Goal: Task Accomplishment & Management: Use online tool/utility

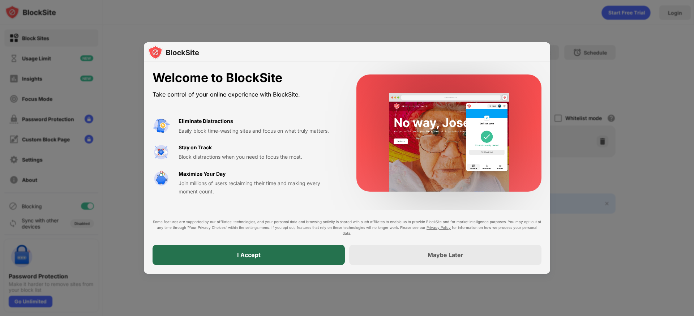
click at [275, 256] on div "I Accept" at bounding box center [248, 255] width 192 height 20
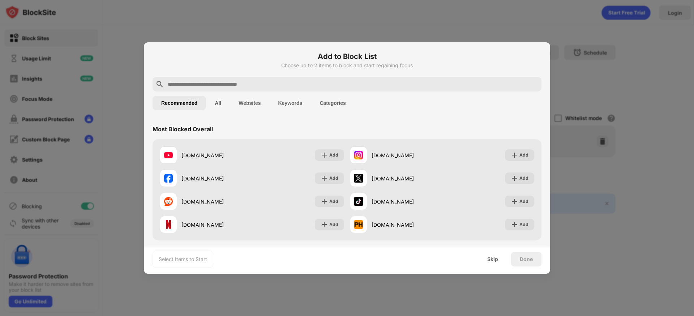
click at [224, 100] on button "All" at bounding box center [218, 103] width 24 height 14
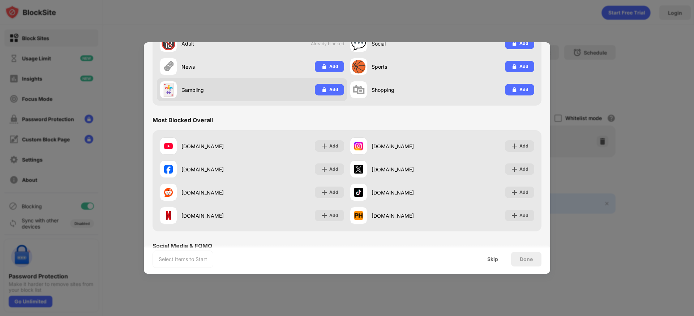
scroll to position [251, 0]
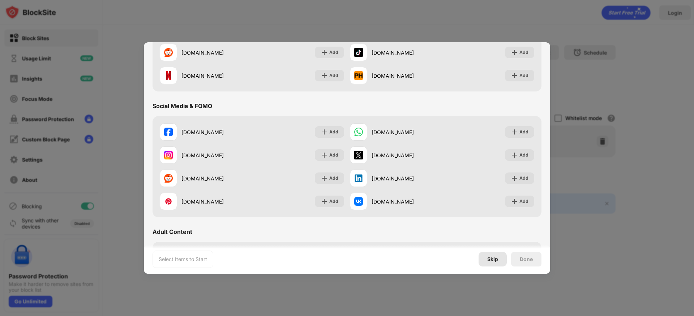
click at [495, 258] on div "Skip" at bounding box center [492, 259] width 11 height 6
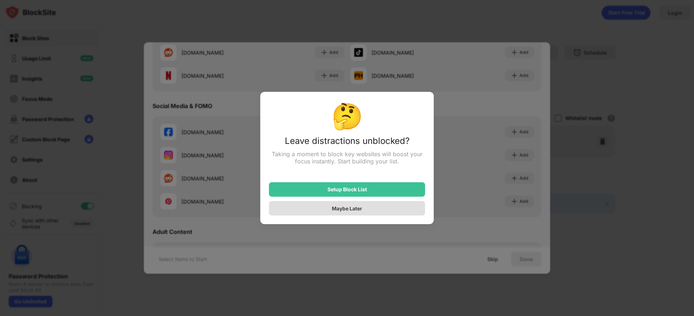
click at [351, 209] on div "Maybe Later" at bounding box center [347, 208] width 30 height 6
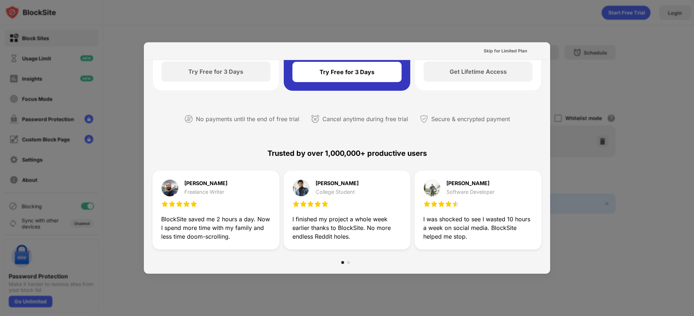
scroll to position [0, 0]
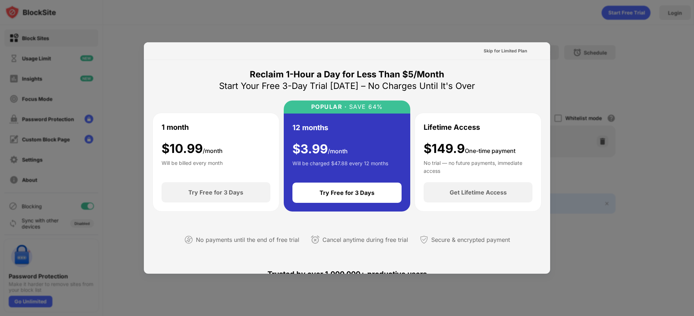
click at [501, 49] on div "Skip for Limited Plan" at bounding box center [504, 50] width 43 height 7
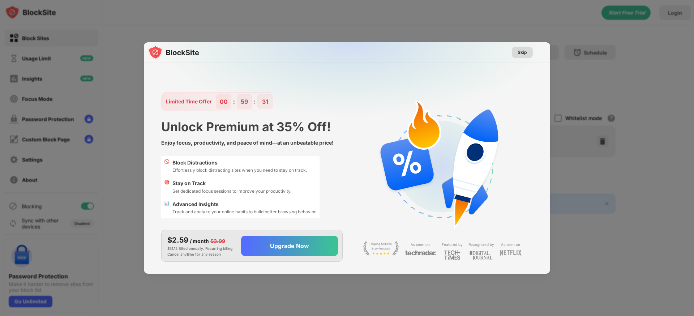
click at [522, 51] on div "Skip" at bounding box center [521, 52] width 9 height 7
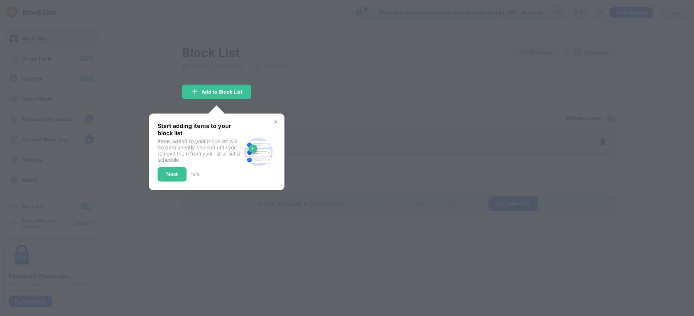
click at [280, 124] on div "Start adding items to your block list Items added to your block list will be pe…" at bounding box center [216, 151] width 135 height 77
click at [277, 122] on img at bounding box center [276, 122] width 6 height 6
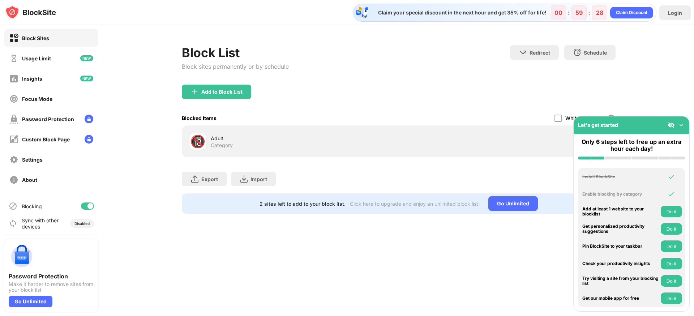
drag, startPoint x: 447, startPoint y: 279, endPoint x: 437, endPoint y: 258, distance: 22.9
click at [447, 279] on div "Claim your special discount in the next hour and get 35% off for life! 00 : 59 …" at bounding box center [398, 158] width 591 height 316
click at [679, 125] on img at bounding box center [680, 124] width 7 height 7
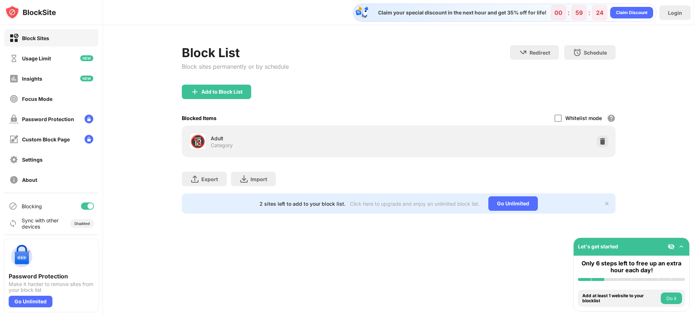
click at [672, 297] on button "Do it" at bounding box center [670, 298] width 21 height 12
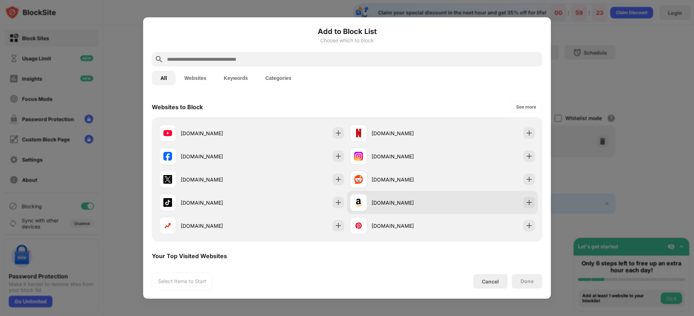
scroll to position [103, 0]
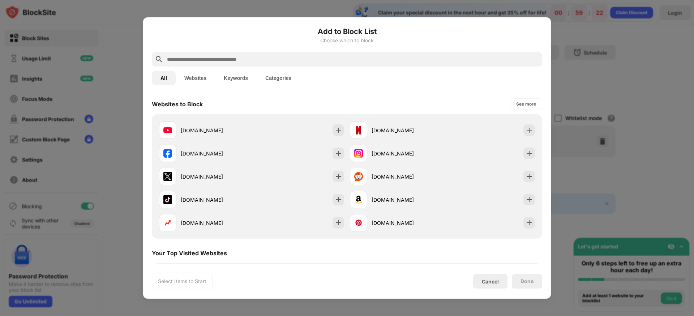
click at [584, 185] on div at bounding box center [347, 158] width 694 height 316
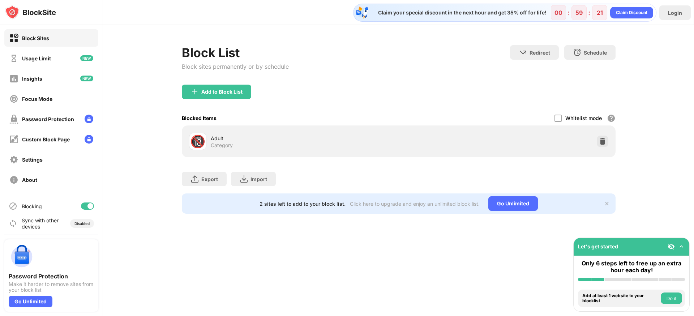
click at [528, 247] on div "Claim your special discount in the next hour and get 35% off for life! 00 : 59 …" at bounding box center [398, 158] width 591 height 316
click at [598, 139] on div at bounding box center [602, 141] width 12 height 12
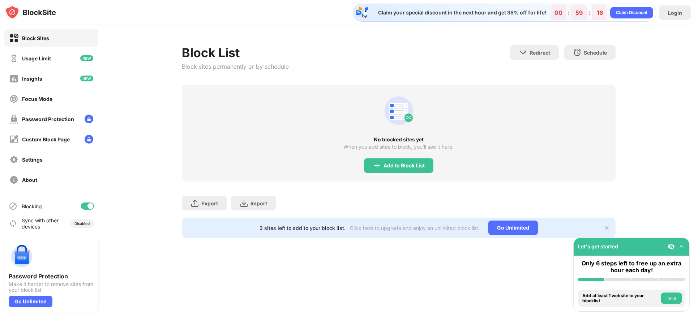
click at [398, 241] on div "Block List Block sites permanently or by schedule Redirect Choose a site to be …" at bounding box center [398, 141] width 591 height 233
click at [390, 164] on div "Add to Block List" at bounding box center [403, 166] width 41 height 6
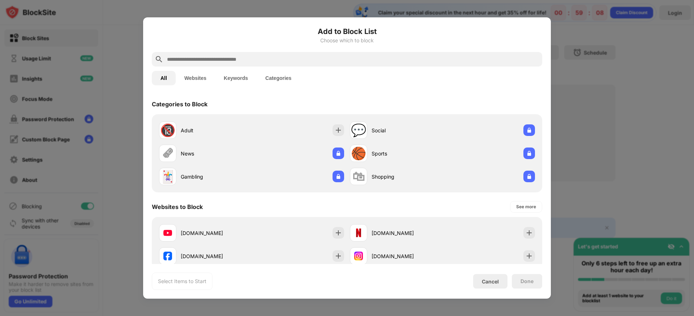
click at [189, 61] on input "text" at bounding box center [352, 59] width 373 height 9
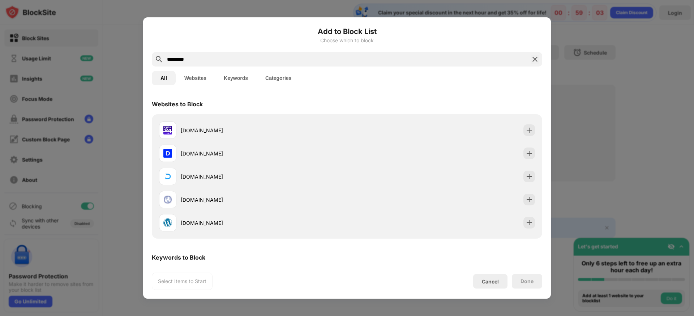
drag, startPoint x: 196, startPoint y: 61, endPoint x: 125, endPoint y: 55, distance: 71.8
click at [121, 315] on div "Add to Block List Choose which to block ********* All Websites Keywords Categor…" at bounding box center [347, 316] width 694 height 0
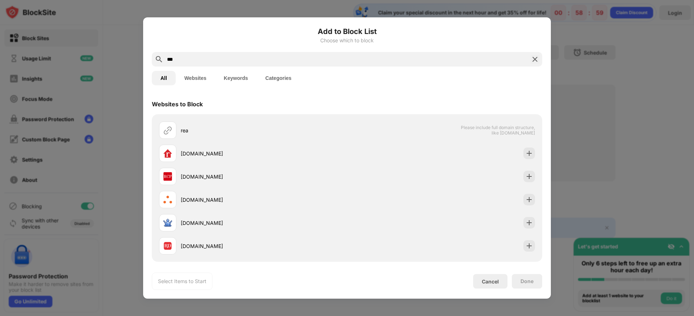
type input "***"
click at [499, 279] on div "Cancel" at bounding box center [490, 281] width 34 height 14
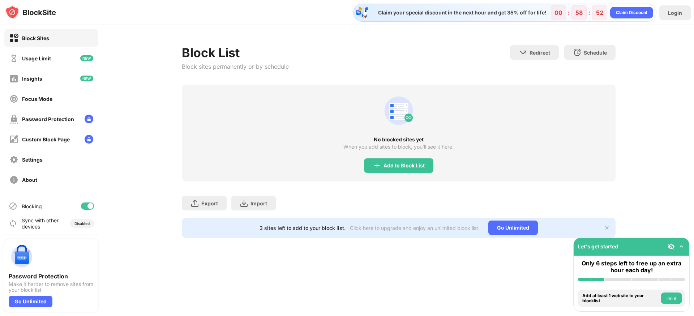
click at [371, 163] on div "Add to Block List" at bounding box center [398, 165] width 69 height 14
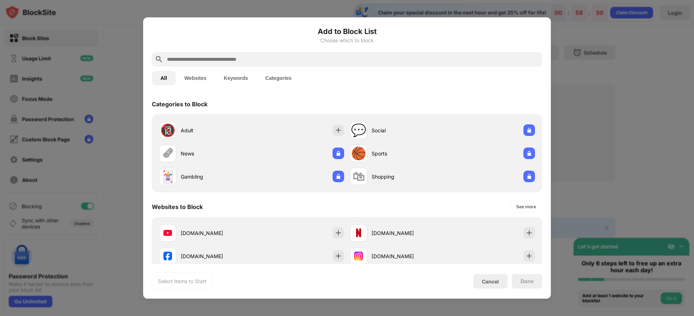
click at [214, 61] on input "text" at bounding box center [352, 59] width 373 height 9
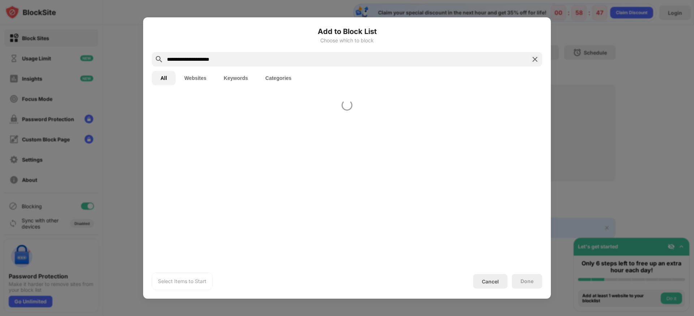
type input "**********"
